Goal: Use online tool/utility

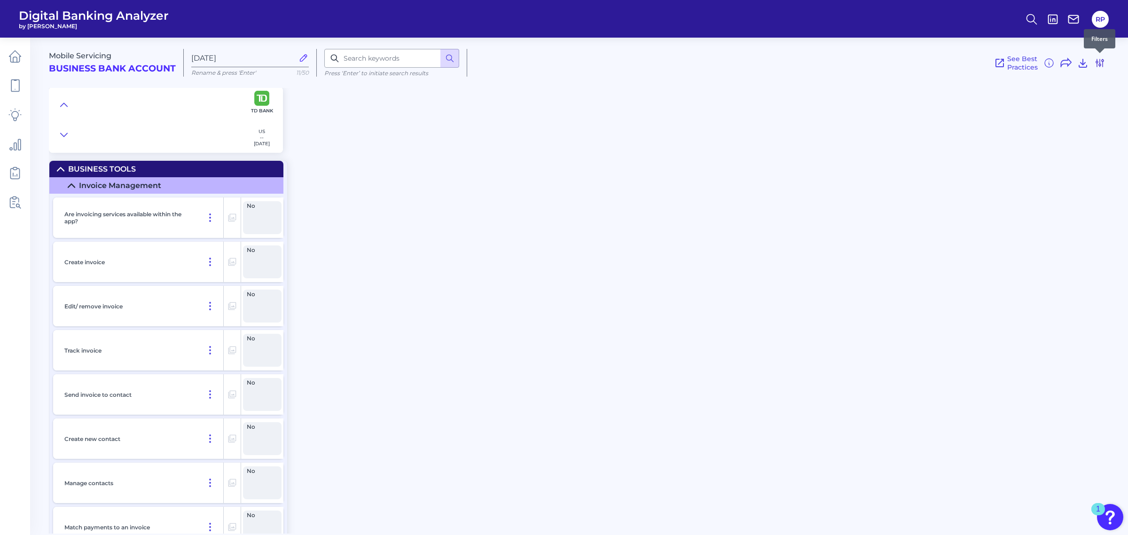
click at [1103, 62] on icon at bounding box center [1099, 62] width 11 height 11
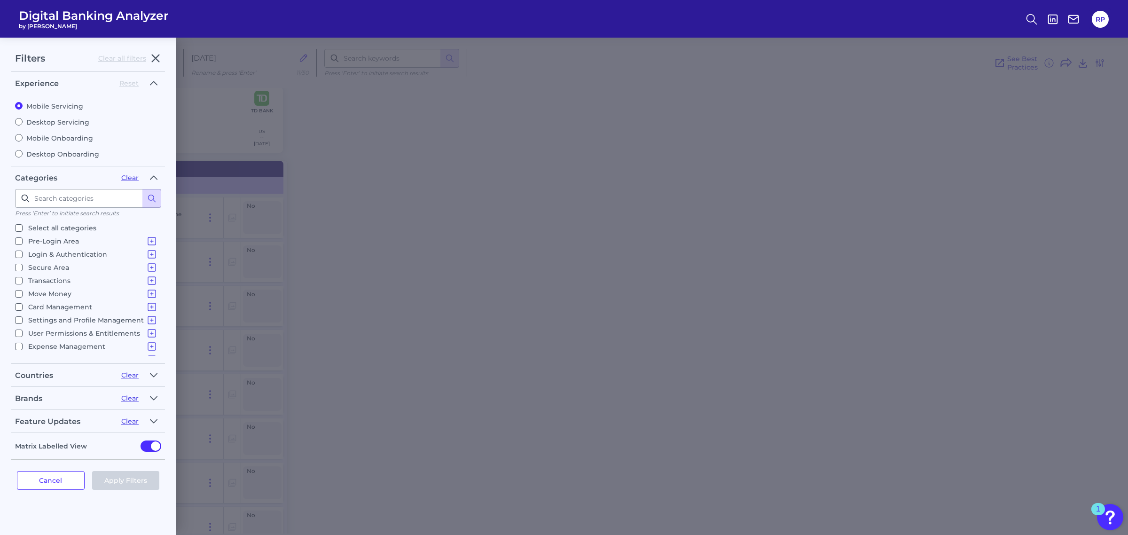
click at [70, 122] on label "Desktop Servicing" at bounding box center [88, 122] width 146 height 8
click at [23, 122] on input "Desktop Servicing" at bounding box center [19, 122] width 8 height 8
radio input "true"
radio input "false"
checkbox input "true"
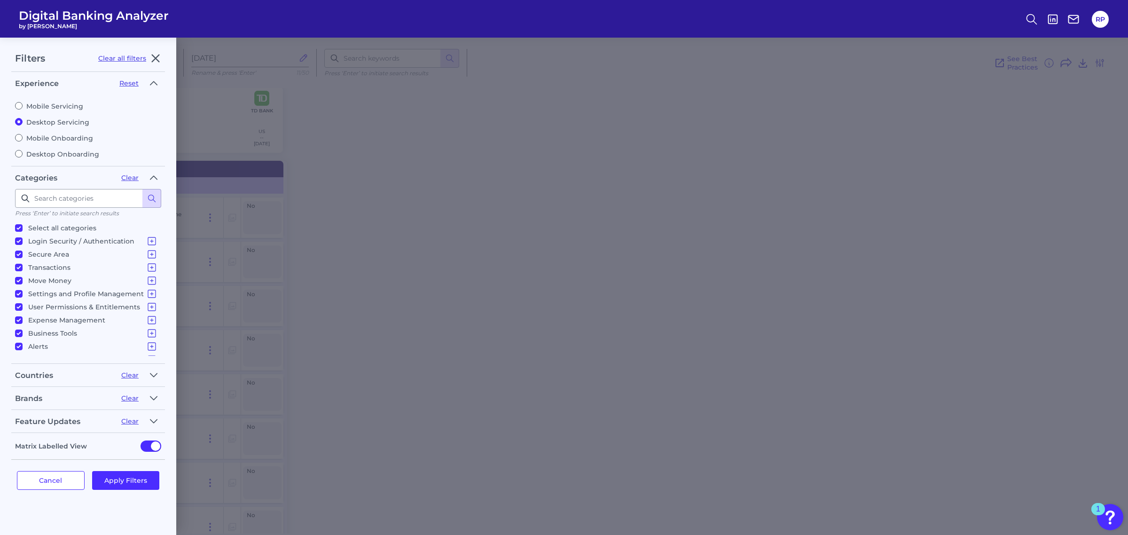
click at [59, 151] on label "Desktop Onboarding" at bounding box center [88, 154] width 146 height 8
click at [23, 151] on input "Desktop Onboarding" at bounding box center [19, 154] width 8 height 8
radio input "true"
radio input "false"
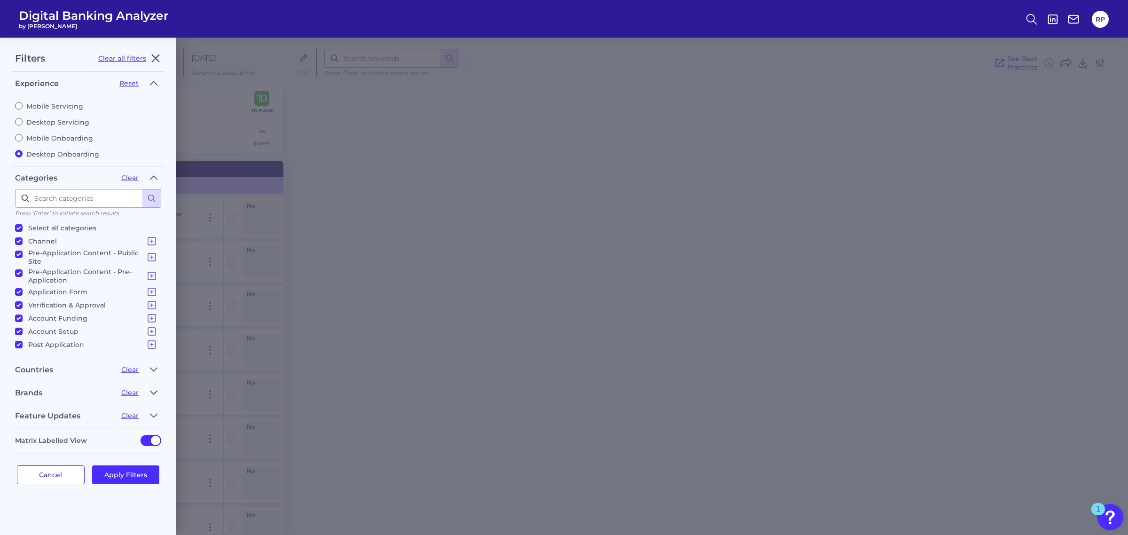
click at [151, 388] on icon "button" at bounding box center [154, 392] width 8 height 11
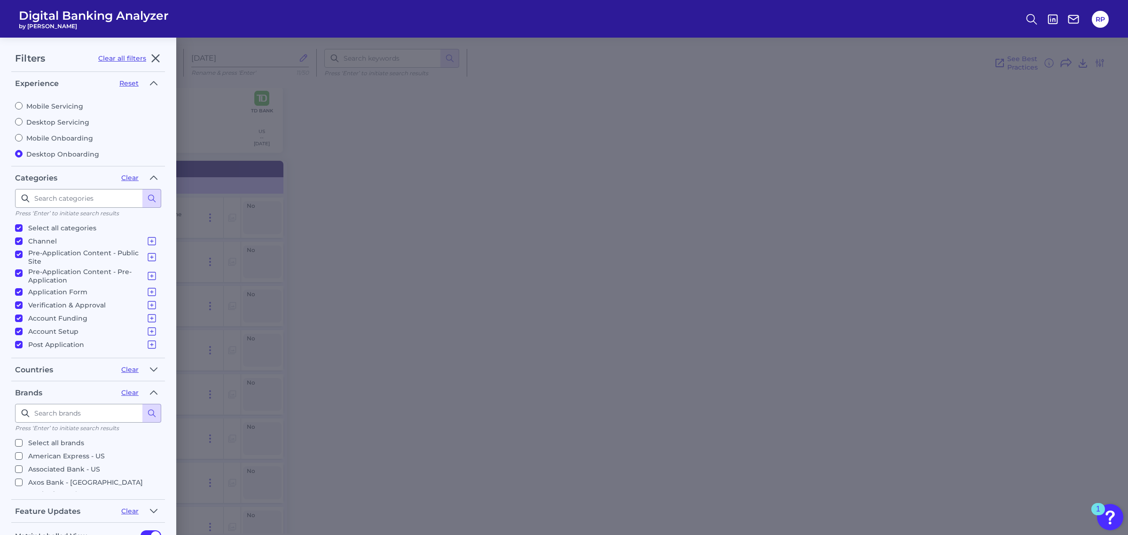
click at [53, 437] on p "Select all brands" at bounding box center [56, 442] width 56 height 11
click at [23, 439] on input "Select all brands" at bounding box center [19, 443] width 8 height 8
checkbox input "true"
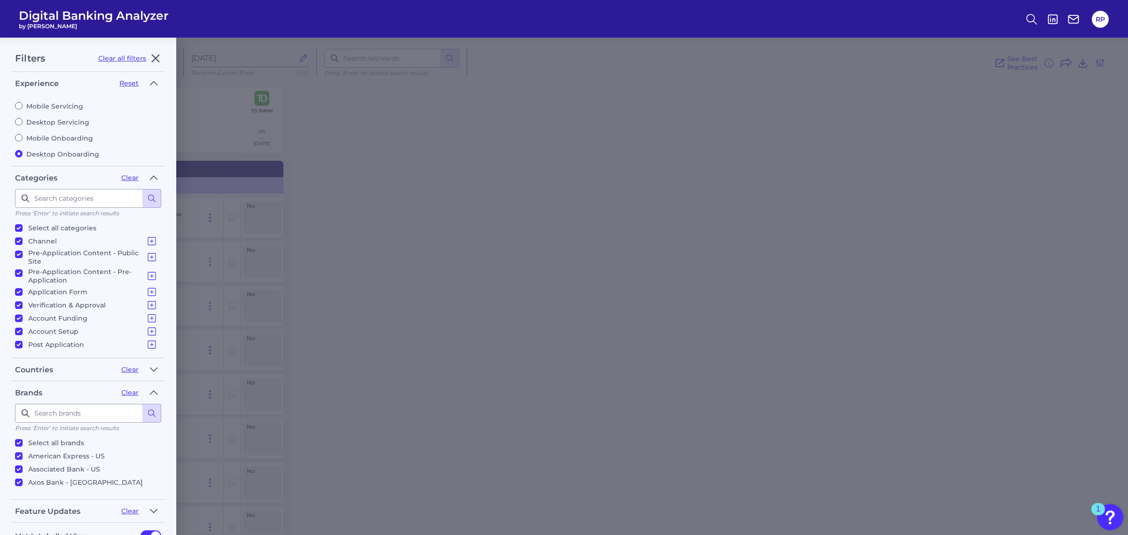
checkbox input "true"
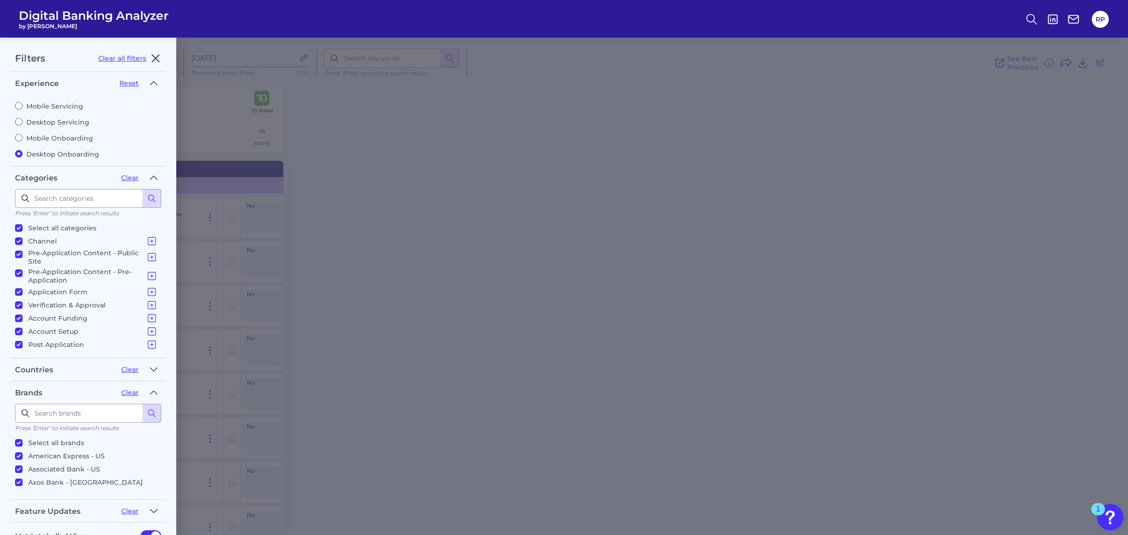
checkbox input "true"
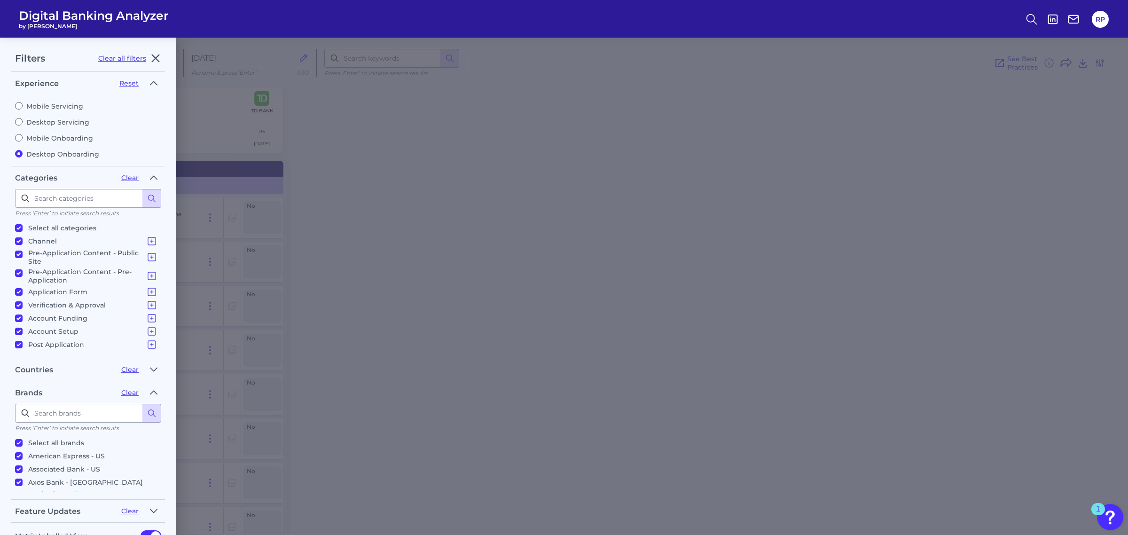
checkbox input "true"
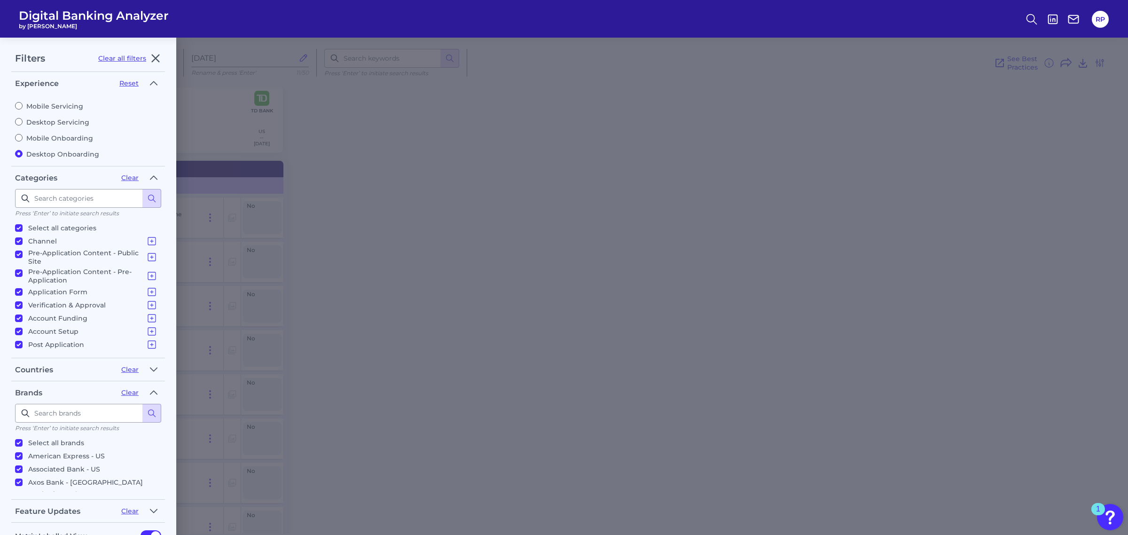
checkbox input "true"
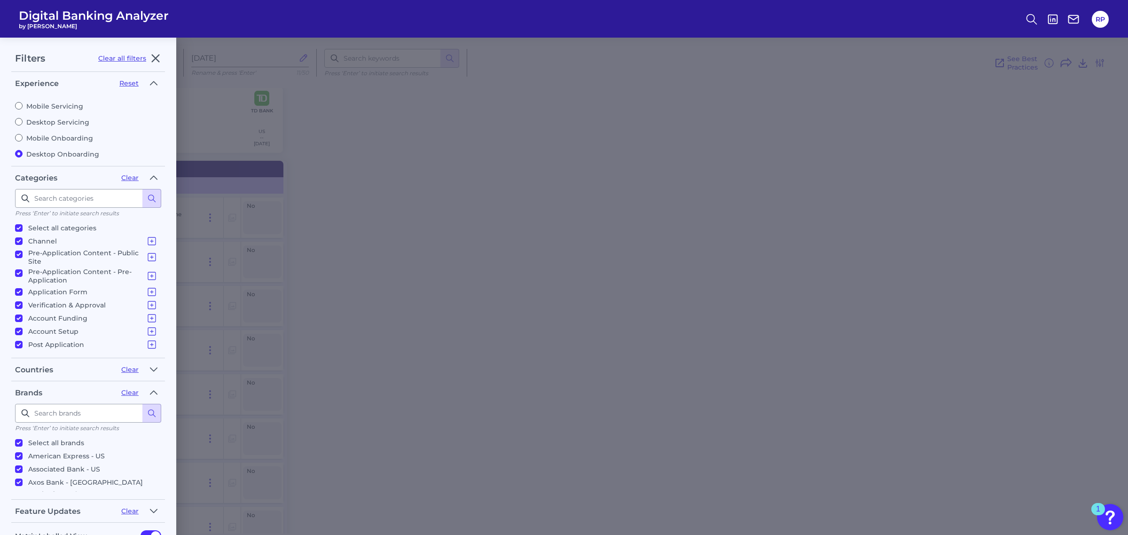
checkbox input "true"
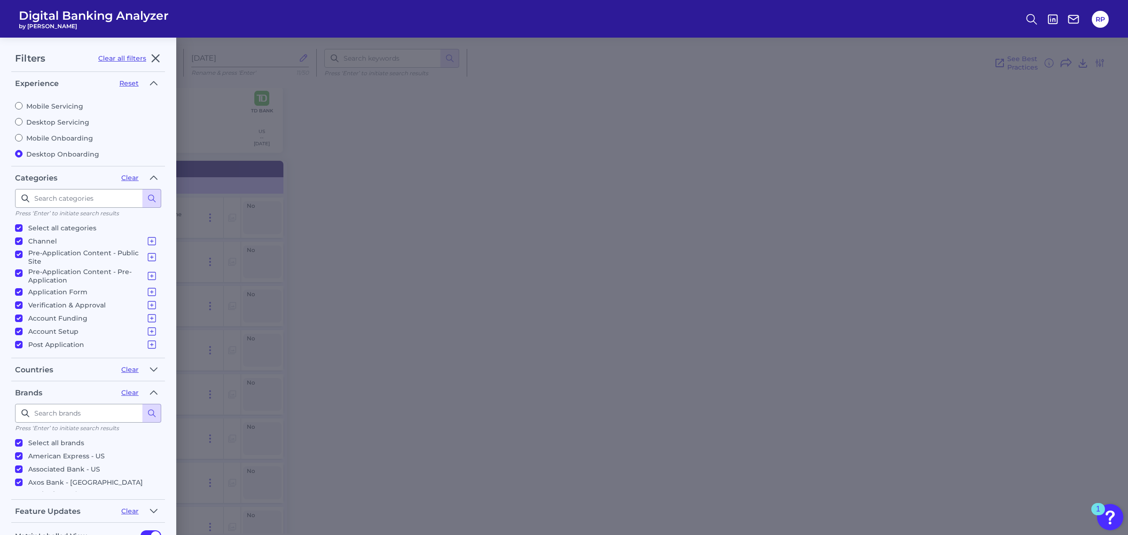
checkbox input "true"
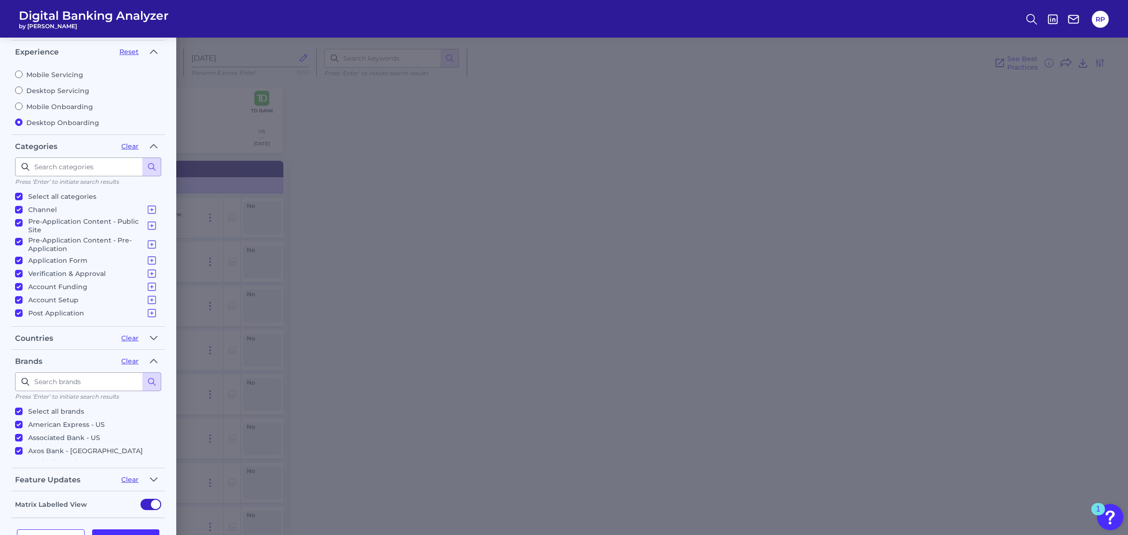
scroll to position [60, 0]
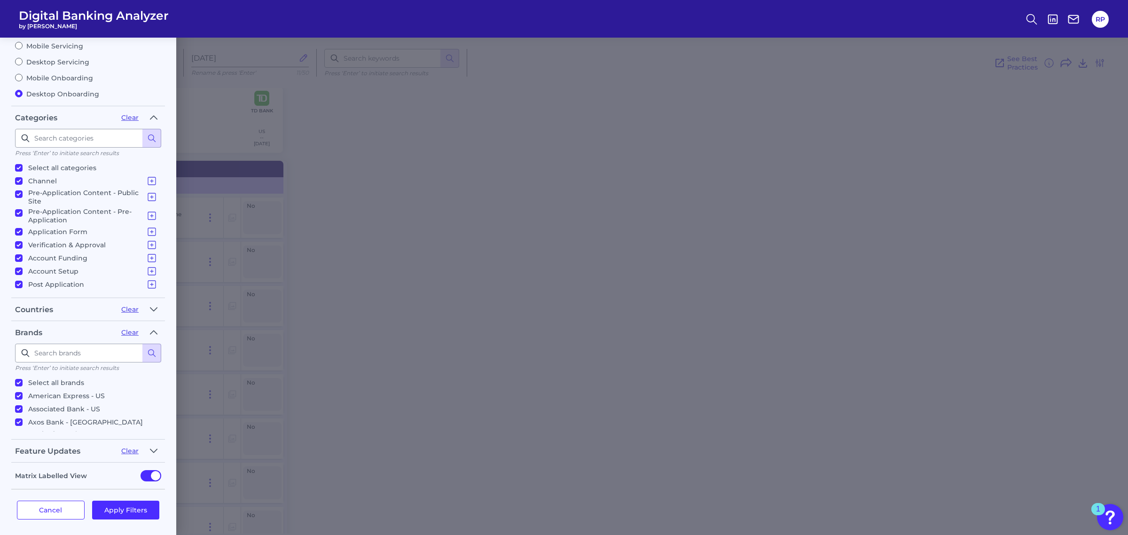
click at [139, 493] on div "Cancel Apply Filters" at bounding box center [88, 509] width 154 height 41
click at [140, 506] on button "Apply Filters" at bounding box center [126, 509] width 68 height 19
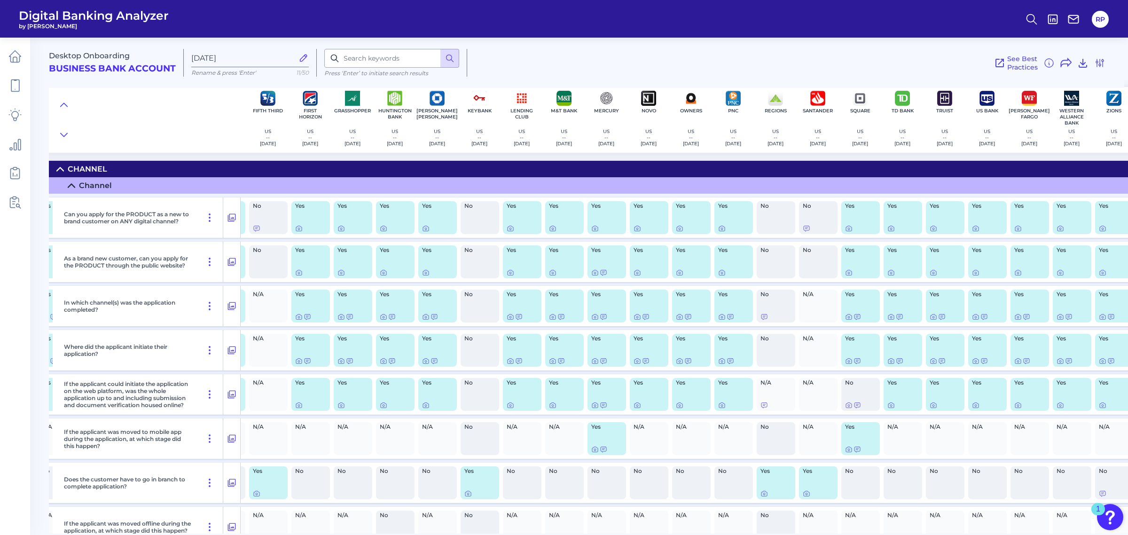
scroll to position [0, 348]
